Goal: Task Accomplishment & Management: Manage account settings

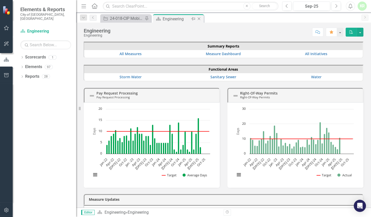
click at [168, 19] on div "Engineering" at bounding box center [176, 19] width 27 height 6
click at [30, 98] on div "Dropdown Scorecards 1 Engineering Dropdown Elements 97 Dropdown Functional Area…" at bounding box center [45, 135] width 64 height 164
click at [36, 28] on link "Scorecard Engineering" at bounding box center [45, 31] width 51 height 6
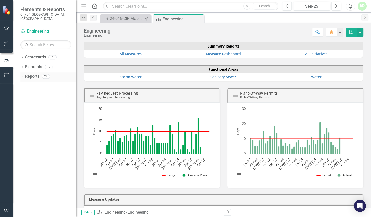
click at [32, 74] on link "Reports" at bounding box center [32, 77] width 14 height 6
click at [27, 64] on link "Elements" at bounding box center [33, 67] width 17 height 6
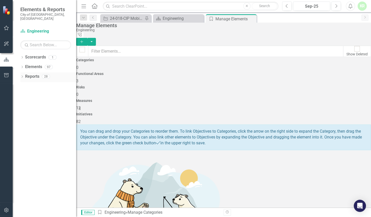
click at [29, 74] on link "Reports" at bounding box center [32, 77] width 14 height 6
click at [30, 28] on link "Scorecard Engineering" at bounding box center [45, 31] width 51 height 6
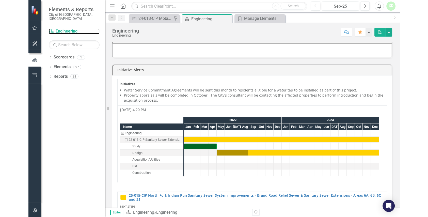
scroll to position [92, 0]
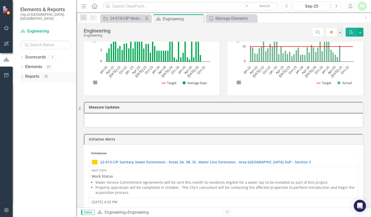
click at [22, 76] on icon "Dropdown" at bounding box center [22, 77] width 4 height 3
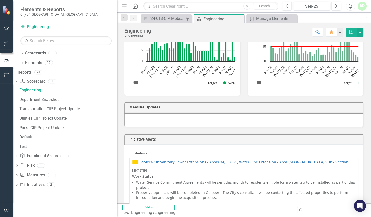
drag, startPoint x: 77, startPoint y: 93, endPoint x: 117, endPoint y: 93, distance: 40.1
click at [117, 93] on div "Resize" at bounding box center [119, 108] width 4 height 217
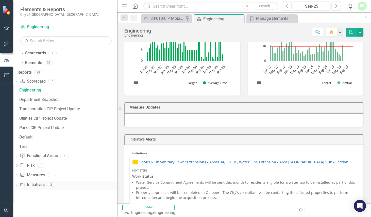
click at [38, 185] on link "Initiative Initiatives" at bounding box center [32, 185] width 25 height 6
click at [19, 184] on icon "Dropdown" at bounding box center [17, 185] width 4 height 3
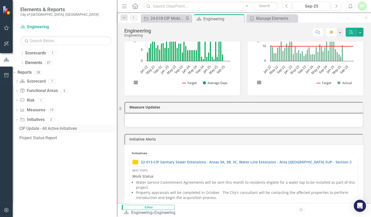
click at [30, 129] on div "CIP Update - All Active Initiatives" at bounding box center [68, 128] width 98 height 5
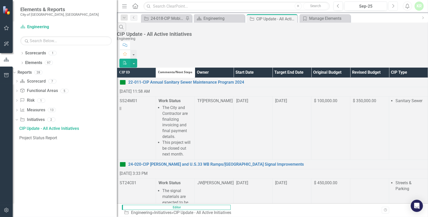
click at [371, 5] on icon "Next" at bounding box center [393, 6] width 3 height 5
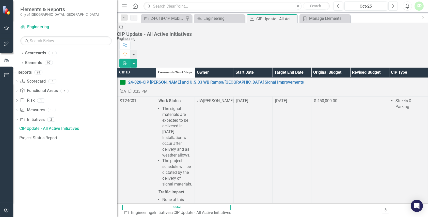
scroll to position [462, 0]
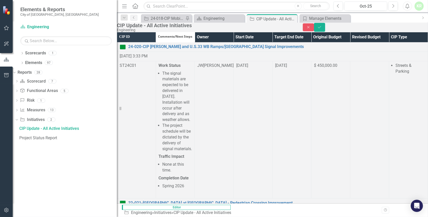
scroll to position [46, 0]
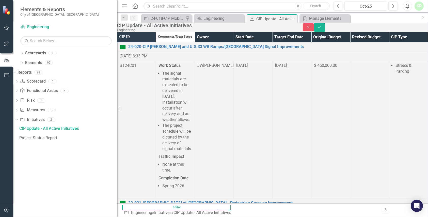
scroll to position [80, 0]
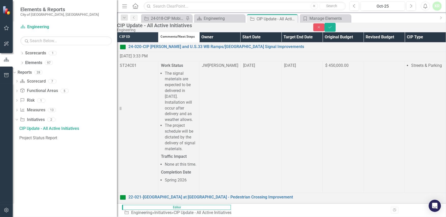
scroll to position [27, 0]
click at [331, 28] on icon "submit" at bounding box center [329, 27] width 3 height 2
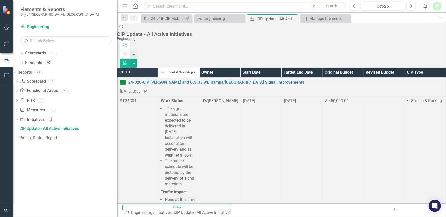
scroll to position [802, 0]
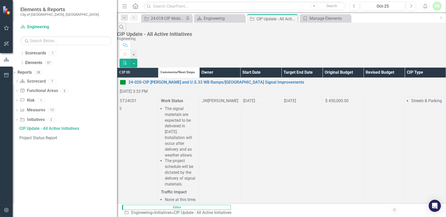
scroll to position [2043, 0]
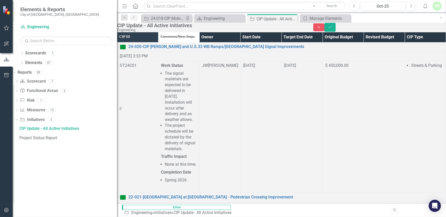
scroll to position [0, 0]
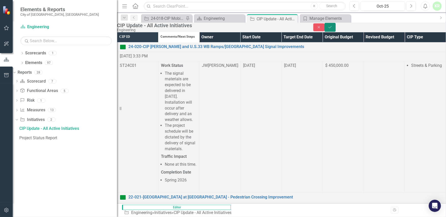
click at [332, 29] on icon "Save" at bounding box center [329, 27] width 5 height 4
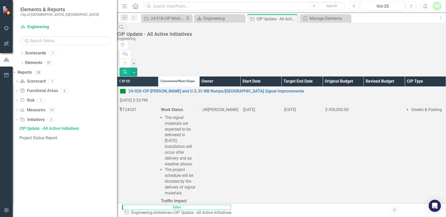
scroll to position [2286, 0]
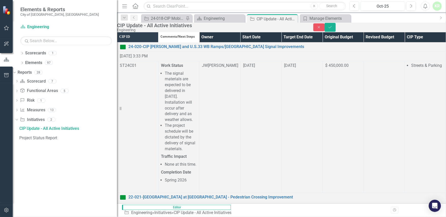
scroll to position [0, 0]
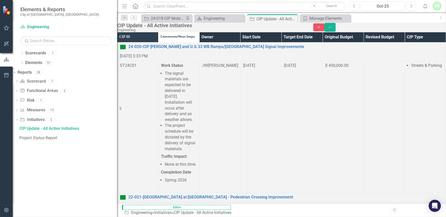
drag, startPoint x: 81, startPoint y: 194, endPoint x: 88, endPoint y: 192, distance: 7.4
click at [81, 194] on div "Dropdown Scorecards 1 Engineering Dropdown Elements 97 Dropdown Functional Area…" at bounding box center [65, 133] width 104 height 168
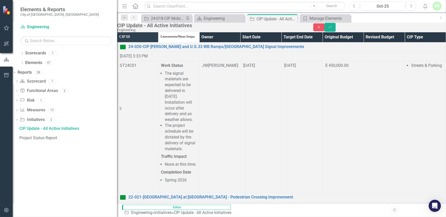
click at [332, 29] on icon "Save" at bounding box center [329, 27] width 5 height 4
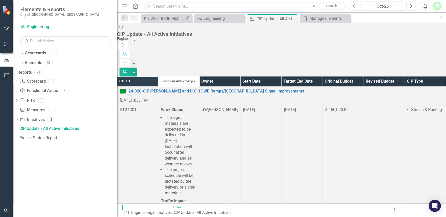
scroll to position [2401, 0]
click at [82, 183] on div "Dropdown Scorecards 1 Engineering Dropdown Elements 97 Dropdown Functional Area…" at bounding box center [65, 133] width 104 height 168
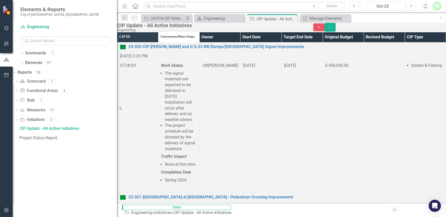
scroll to position [2840, 0]
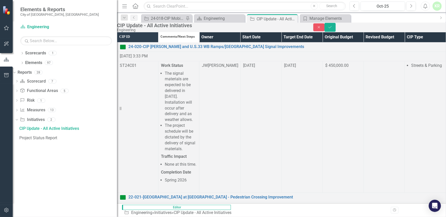
scroll to position [2817, 0]
click at [332, 29] on icon "Save" at bounding box center [329, 27] width 5 height 4
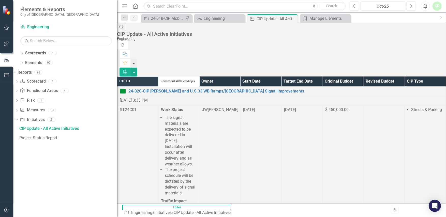
scroll to position [3718, 0]
click at [46, 138] on div "Project Status Report" at bounding box center [68, 138] width 98 height 5
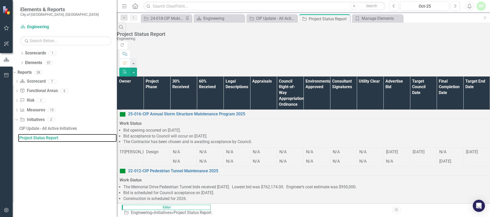
scroll to position [23, 87]
click at [371, 206] on div "[DATE]" at bounding box center [423, 209] width 21 height 6
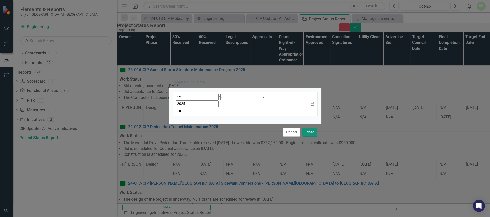
click at [311, 128] on button "Close" at bounding box center [310, 132] width 15 height 9
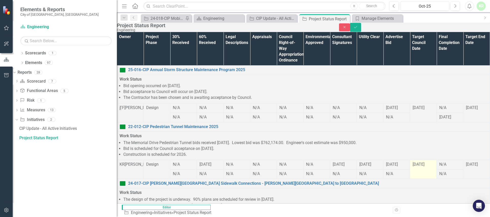
click at [371, 162] on div "[DATE]" at bounding box center [423, 165] width 21 height 6
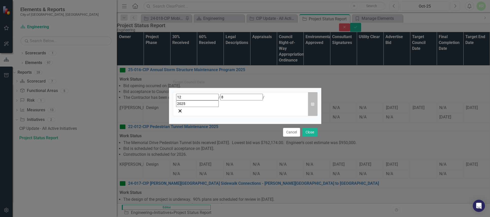
click at [312, 104] on icon "button" at bounding box center [312, 104] width 3 height 4
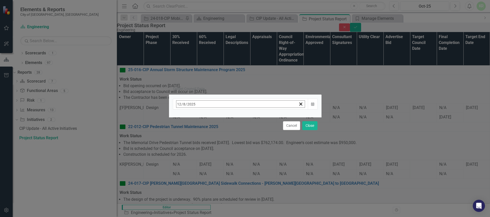
click at [196, 117] on button "‹" at bounding box center [190, 114] width 11 height 11
click at [193, 142] on abbr "3" at bounding box center [192, 144] width 2 height 4
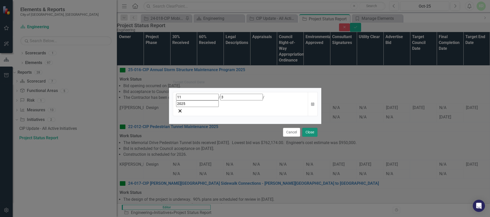
click at [310, 128] on button "Close" at bounding box center [310, 132] width 15 height 9
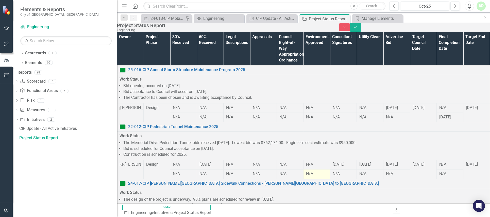
scroll to position [23, 90]
drag, startPoint x: 278, startPoint y: 156, endPoint x: 283, endPoint y: 156, distance: 4.3
click at [283, 179] on td "24-017-CIP Avery Road Sidewalk Connections - Hyland Drive to Avery Park South L…" at bounding box center [303, 183] width 373 height 9
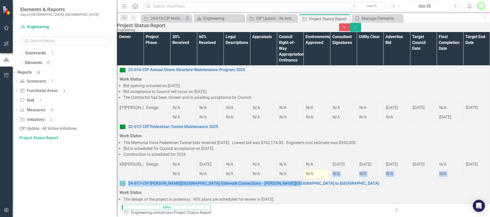
drag, startPoint x: 282, startPoint y: 156, endPoint x: 273, endPoint y: 156, distance: 8.6
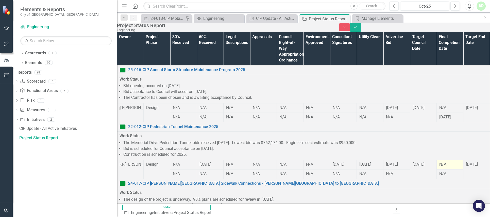
click at [371, 162] on div "N/A" at bounding box center [450, 165] width 21 height 6
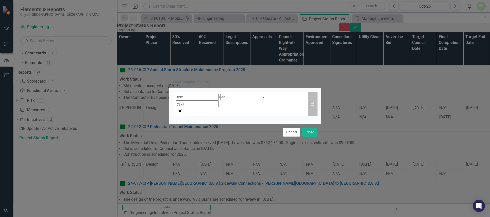
click at [313, 104] on icon "button" at bounding box center [312, 104] width 3 height 4
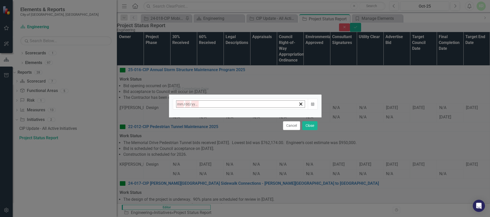
click at [251, 116] on button "›" at bounding box center [245, 114] width 11 height 11
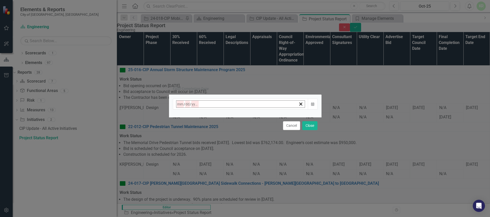
click at [251, 116] on button "›" at bounding box center [245, 114] width 11 height 11
click at [231, 133] on abbr "2" at bounding box center [230, 135] width 2 height 4
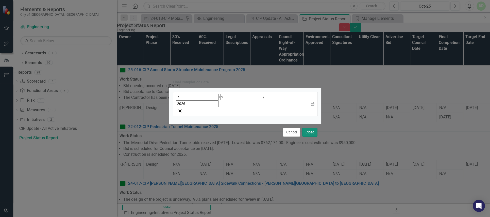
click at [309, 128] on button "Close" at bounding box center [310, 132] width 15 height 9
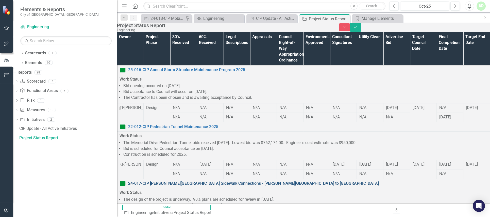
scroll to position [69, 0]
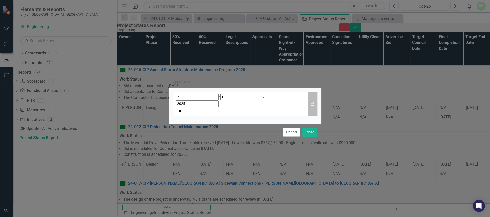
click at [312, 104] on icon "Calendar" at bounding box center [312, 104] width 3 height 4
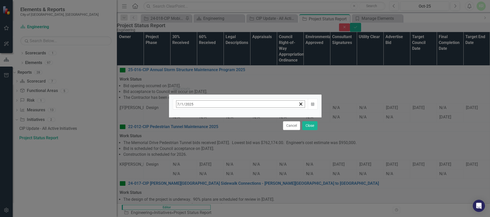
click at [251, 117] on button "›" at bounding box center [245, 114] width 11 height 11
click at [193, 142] on abbr "6" at bounding box center [192, 144] width 2 height 4
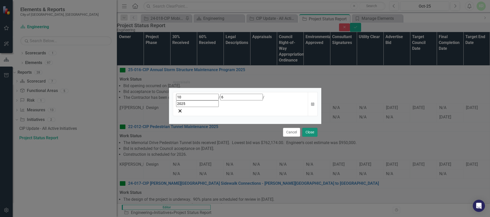
click at [310, 128] on button "Close" at bounding box center [310, 132] width 15 height 9
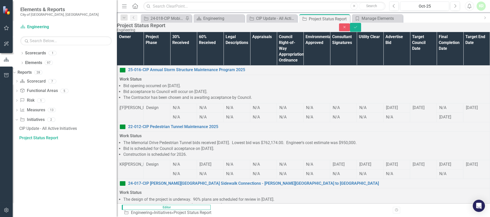
scroll to position [69, 90]
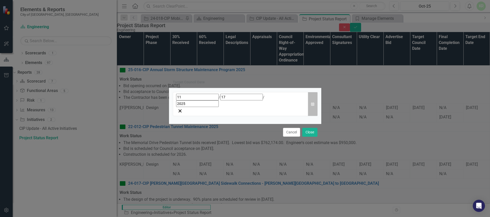
click at [313, 104] on icon "button" at bounding box center [312, 104] width 3 height 4
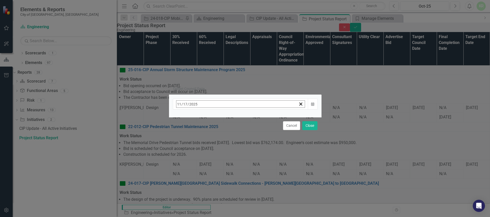
click at [251, 117] on button "›" at bounding box center [245, 114] width 11 height 11
click at [193, 142] on abbr "9" at bounding box center [192, 144] width 2 height 4
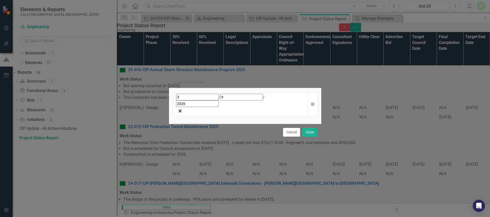
click at [311, 128] on button "Close" at bounding box center [310, 132] width 15 height 9
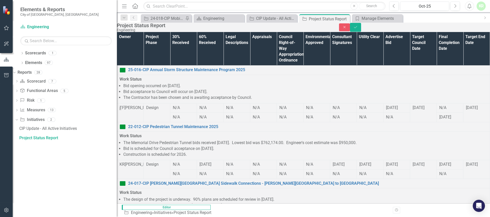
scroll to position [92, 0]
click at [317, 190] on p "Work Status" at bounding box center [304, 193] width 368 height 6
click at [358, 29] on icon "Save" at bounding box center [356, 27] width 5 height 4
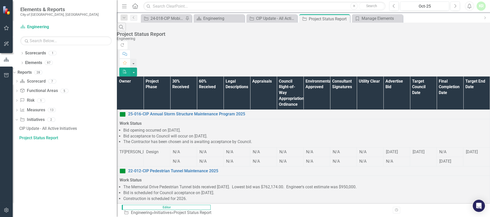
scroll to position [554, 0]
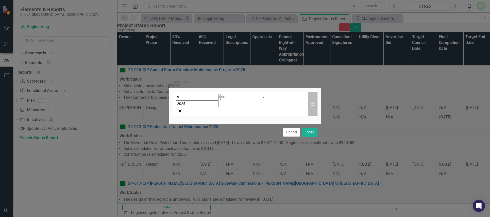
click at [312, 104] on icon "button" at bounding box center [312, 104] width 3 height 4
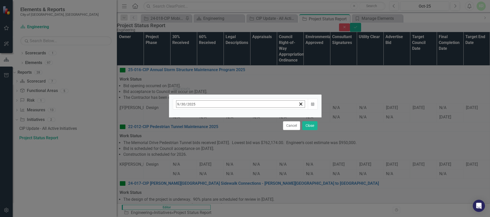
click at [193, 142] on abbr "8" at bounding box center [192, 144] width 2 height 4
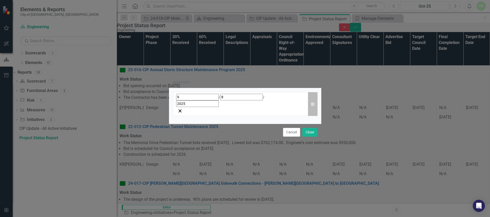
click at [313, 104] on icon "button" at bounding box center [312, 104] width 3 height 4
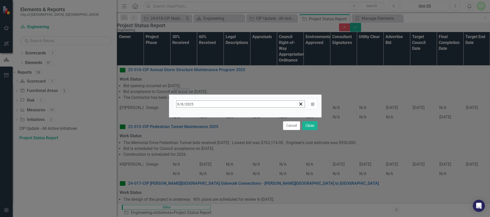
click at [251, 117] on button "›" at bounding box center [245, 114] width 11 height 11
click at [193, 142] on abbr "6" at bounding box center [192, 144] width 2 height 4
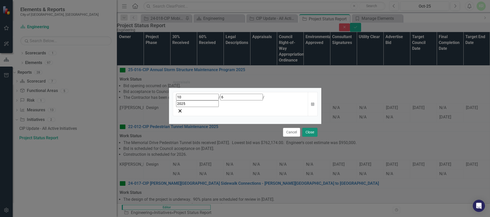
click at [309, 128] on button "Close" at bounding box center [310, 132] width 15 height 9
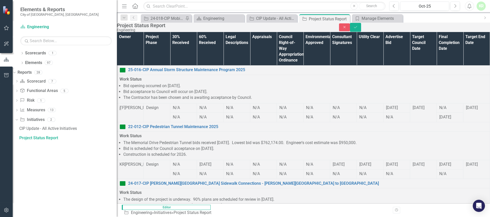
scroll to position [554, 90]
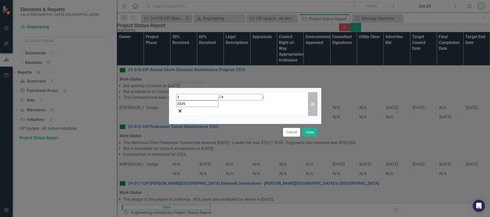
click at [312, 104] on icon "Calendar" at bounding box center [312, 104] width 3 height 4
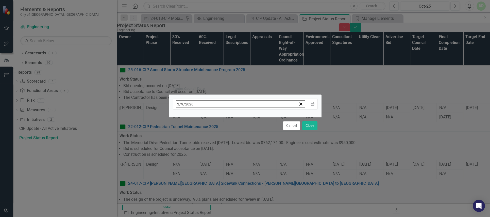
click at [251, 117] on button "›" at bounding box center [245, 114] width 11 height 11
click at [194, 152] on abbr "11" at bounding box center [192, 154] width 4 height 4
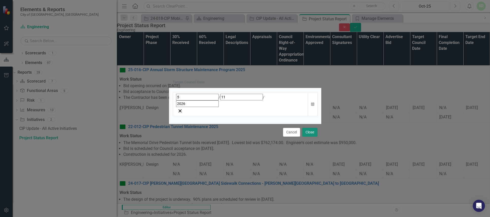
click at [309, 128] on button "Close" at bounding box center [310, 132] width 15 height 9
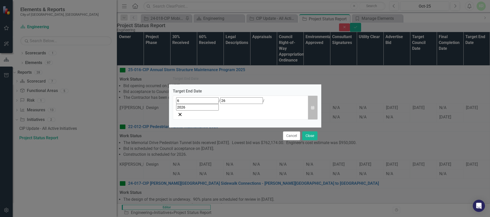
click at [313, 107] on icon "Calendar" at bounding box center [312, 108] width 3 height 4
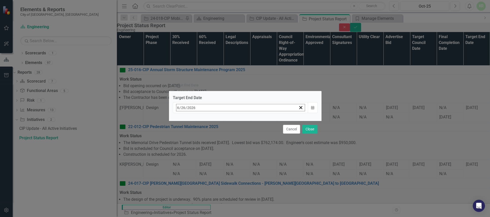
click at [251, 120] on button "›" at bounding box center [245, 118] width 11 height 11
click at [232, 155] on abbr "15" at bounding box center [230, 157] width 4 height 4
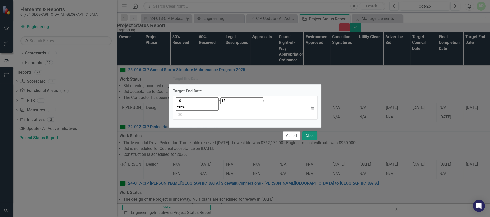
click at [310, 131] on button "Close" at bounding box center [310, 135] width 15 height 9
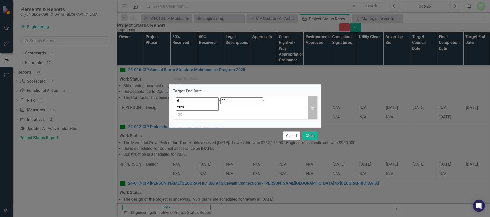
click at [314, 108] on icon "button" at bounding box center [312, 108] width 3 height 4
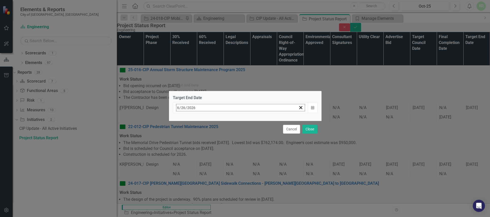
click at [251, 121] on button "›" at bounding box center [245, 118] width 11 height 11
click at [232, 155] on abbr "15" at bounding box center [230, 157] width 4 height 4
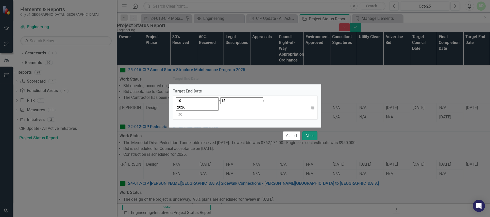
click at [311, 131] on button "Close" at bounding box center [310, 135] width 15 height 9
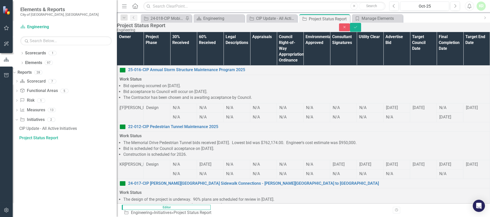
scroll to position [554, 0]
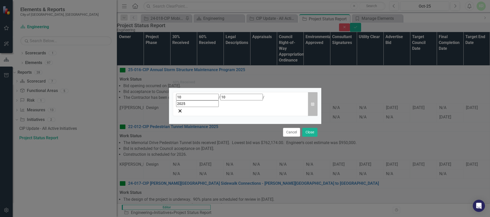
click at [313, 104] on icon "Calendar" at bounding box center [312, 104] width 3 height 4
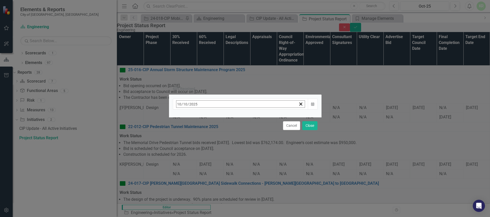
click at [196, 116] on button "‹" at bounding box center [190, 114] width 11 height 11
click at [211, 133] on button "2" at bounding box center [205, 135] width 13 height 9
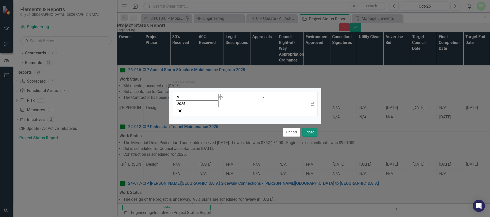
click at [309, 128] on button "Close" at bounding box center [310, 132] width 15 height 9
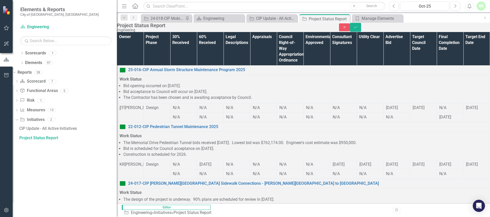
scroll to position [2540, 90]
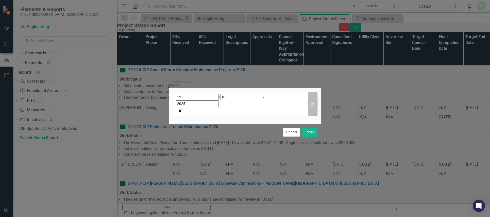
click at [313, 104] on icon "Calendar" at bounding box center [312, 104] width 3 height 4
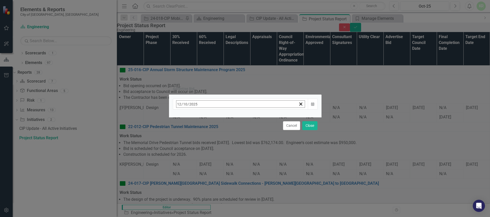
click at [196, 117] on button "‹" at bounding box center [190, 114] width 11 height 11
click at [220, 152] on abbr "12" at bounding box center [218, 154] width 4 height 4
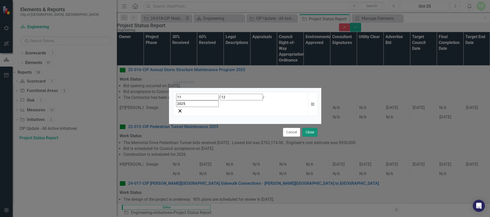
click at [311, 128] on button "Close" at bounding box center [310, 132] width 15 height 9
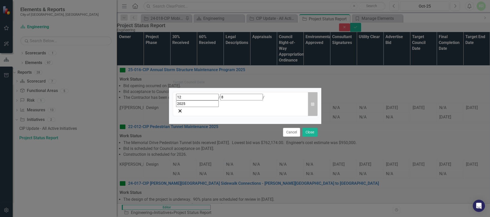
click at [315, 105] on button "Calendar" at bounding box center [313, 104] width 10 height 24
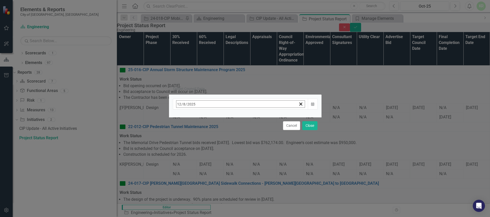
click at [251, 117] on button "›" at bounding box center [245, 114] width 11 height 11
click at [194, 170] on abbr "26" at bounding box center [192, 172] width 4 height 4
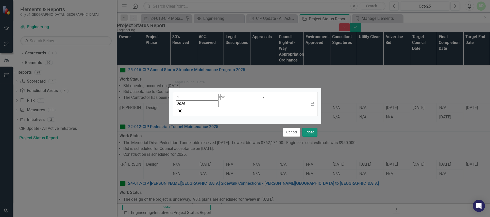
click at [310, 128] on button "Close" at bounding box center [310, 132] width 15 height 9
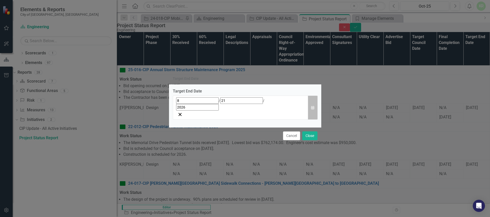
click at [313, 108] on icon "button" at bounding box center [312, 108] width 3 height 4
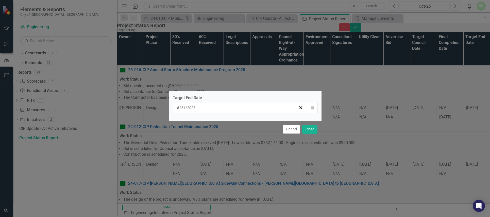
click at [196, 120] on button "‹" at bounding box center [190, 118] width 11 height 11
click at [245, 164] on abbr "24" at bounding box center [243, 166] width 4 height 4
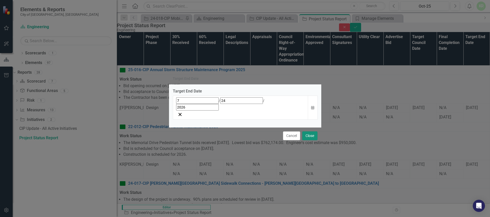
click at [310, 131] on button "Close" at bounding box center [310, 135] width 15 height 9
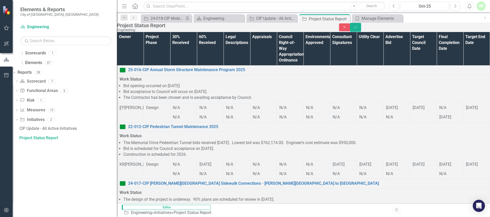
drag, startPoint x: 435, startPoint y: 134, endPoint x: 444, endPoint y: 133, distance: 9.2
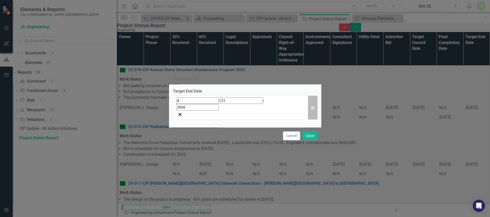
click at [312, 108] on icon "Calendar" at bounding box center [312, 108] width 3 height 4
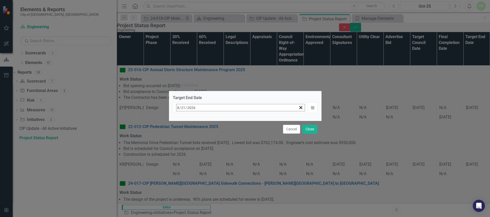
click at [196, 120] on button "‹" at bounding box center [190, 118] width 11 height 11
click at [245, 164] on abbr "24" at bounding box center [243, 166] width 4 height 4
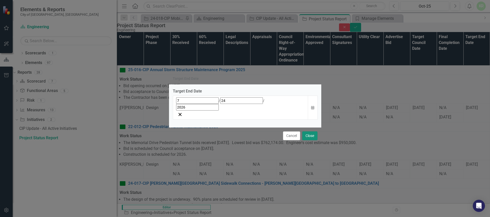
click at [310, 131] on button "Close" at bounding box center [310, 135] width 15 height 9
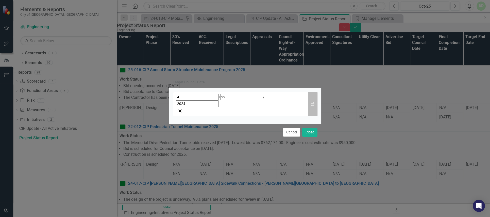
click at [312, 103] on icon "Calendar" at bounding box center [312, 104] width 3 height 4
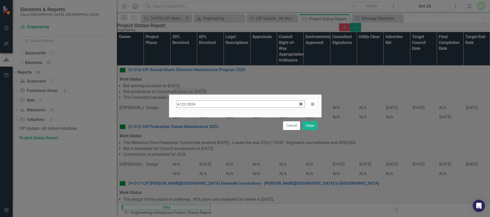
click at [196, 117] on button "‹" at bounding box center [190, 114] width 11 height 11
click at [251, 117] on button "›" at bounding box center [245, 114] width 11 height 11
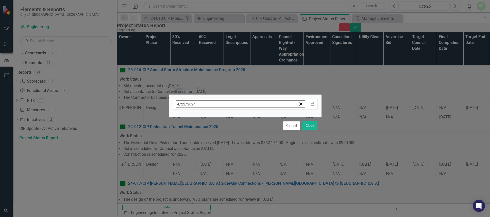
click at [251, 117] on button "›" at bounding box center [245, 114] width 11 height 11
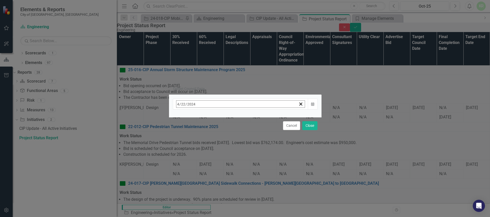
click at [251, 117] on button "›" at bounding box center [245, 114] width 11 height 11
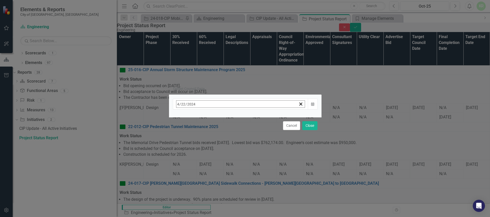
click at [251, 117] on button "›" at bounding box center [245, 114] width 11 height 11
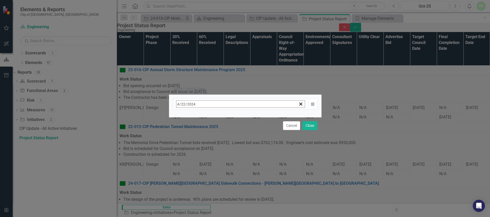
click at [251, 117] on button "›" at bounding box center [245, 114] width 11 height 11
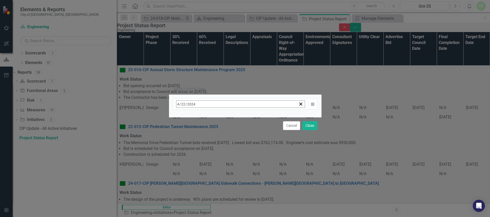
click at [251, 117] on button "›" at bounding box center [245, 114] width 11 height 11
click at [196, 116] on button "‹" at bounding box center [190, 114] width 11 height 11
click at [194, 161] on abbr "23" at bounding box center [192, 163] width 4 height 4
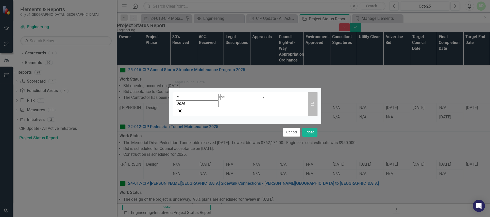
click at [313, 104] on icon "Calendar" at bounding box center [312, 104] width 3 height 4
click at [310, 128] on button "Close" at bounding box center [310, 132] width 15 height 9
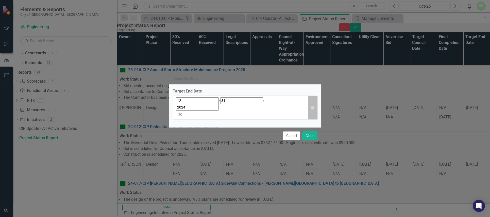
click at [312, 107] on icon "Calendar" at bounding box center [312, 108] width 3 height 4
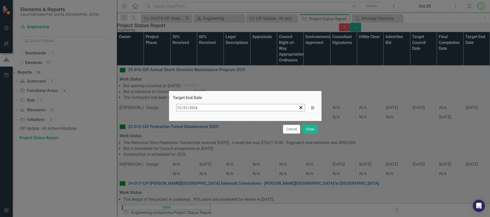
click at [251, 120] on button "›" at bounding box center [245, 118] width 11 height 11
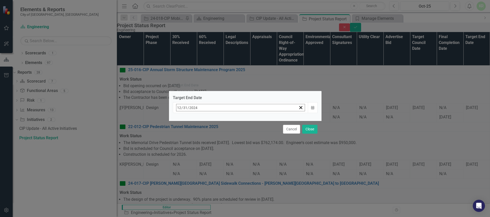
click at [251, 120] on button "›" at bounding box center [245, 118] width 11 height 11
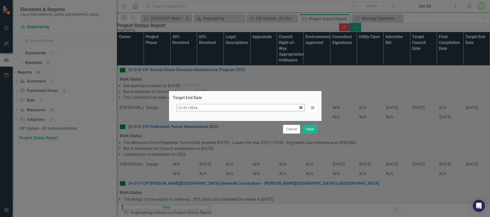
click at [251, 120] on button "›" at bounding box center [245, 118] width 11 height 11
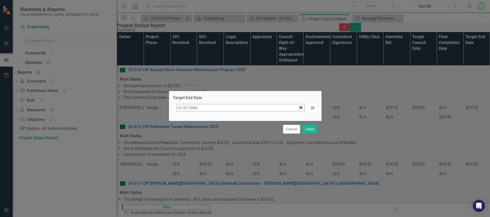
click at [251, 120] on button "›" at bounding box center [245, 118] width 11 height 11
click at [207, 173] on abbr "30" at bounding box center [205, 175] width 4 height 4
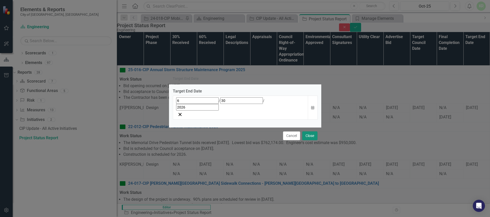
click at [310, 131] on button "Close" at bounding box center [310, 135] width 15 height 9
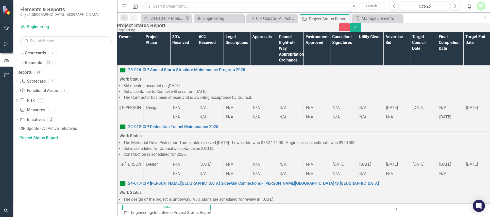
scroll to position [2643, 0]
click at [358, 29] on icon "Save" at bounding box center [356, 27] width 5 height 4
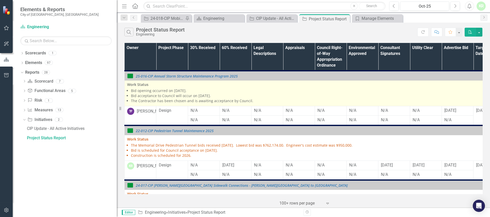
click at [332, 93] on li "Bid acceptance to Council will occur on [DATE]." at bounding box center [348, 95] width 435 height 5
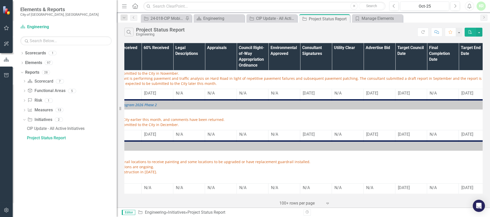
scroll to position [2643, 90]
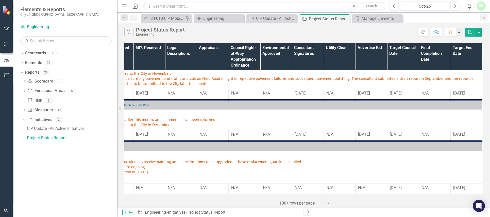
click at [482, 6] on div "KR" at bounding box center [481, 6] width 9 height 9
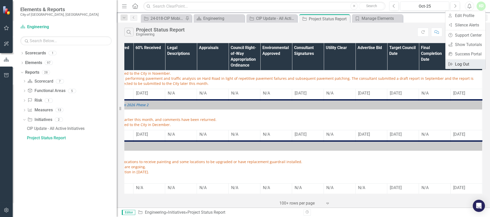
click at [462, 64] on link "Logout Log Out" at bounding box center [466, 63] width 40 height 9
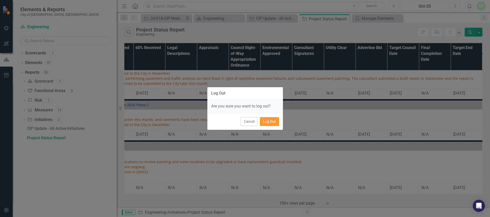
click at [266, 122] on button "Log Out" at bounding box center [269, 121] width 19 height 9
